Goal: Transaction & Acquisition: Purchase product/service

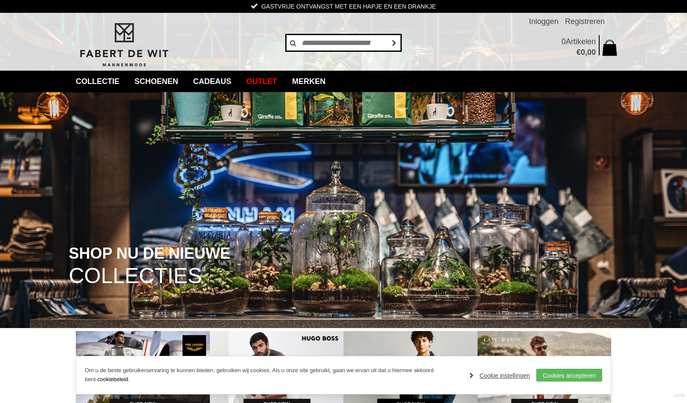
click at [339, 43] on input "text" at bounding box center [344, 42] width 116 height 17
type input "*****"
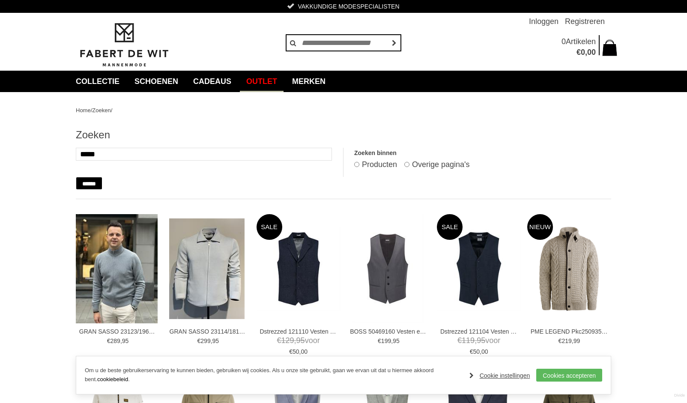
click at [268, 81] on link "Outlet" at bounding box center [262, 81] width 44 height 21
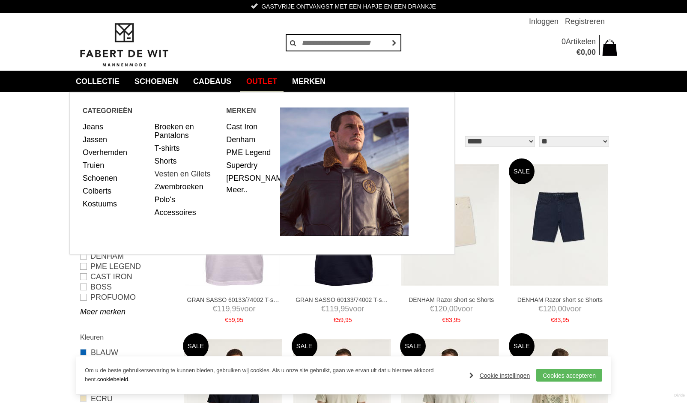
click at [186, 171] on link "Vesten en Gilets" at bounding box center [188, 174] width 66 height 13
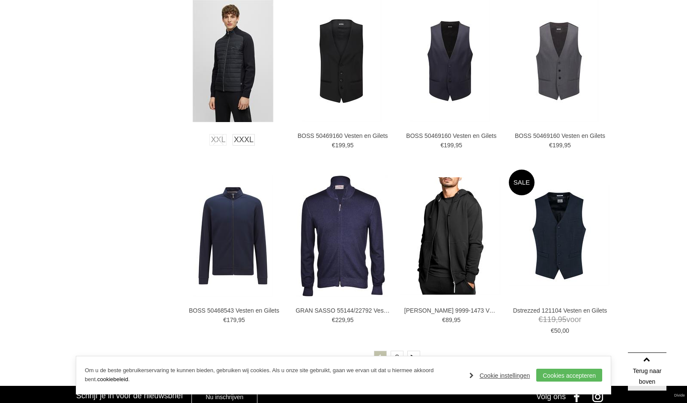
scroll to position [1421, 0]
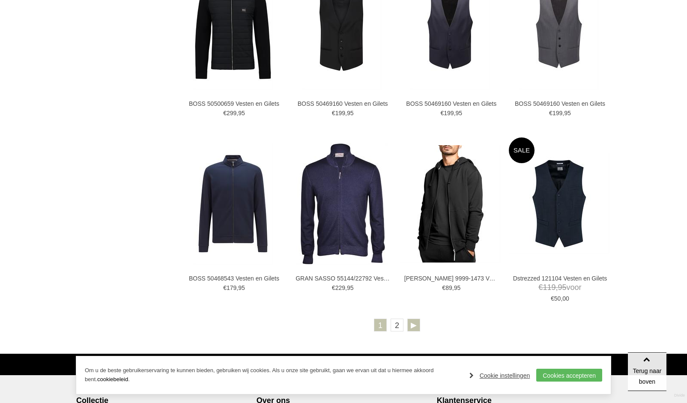
click at [417, 320] on link at bounding box center [414, 325] width 13 height 13
